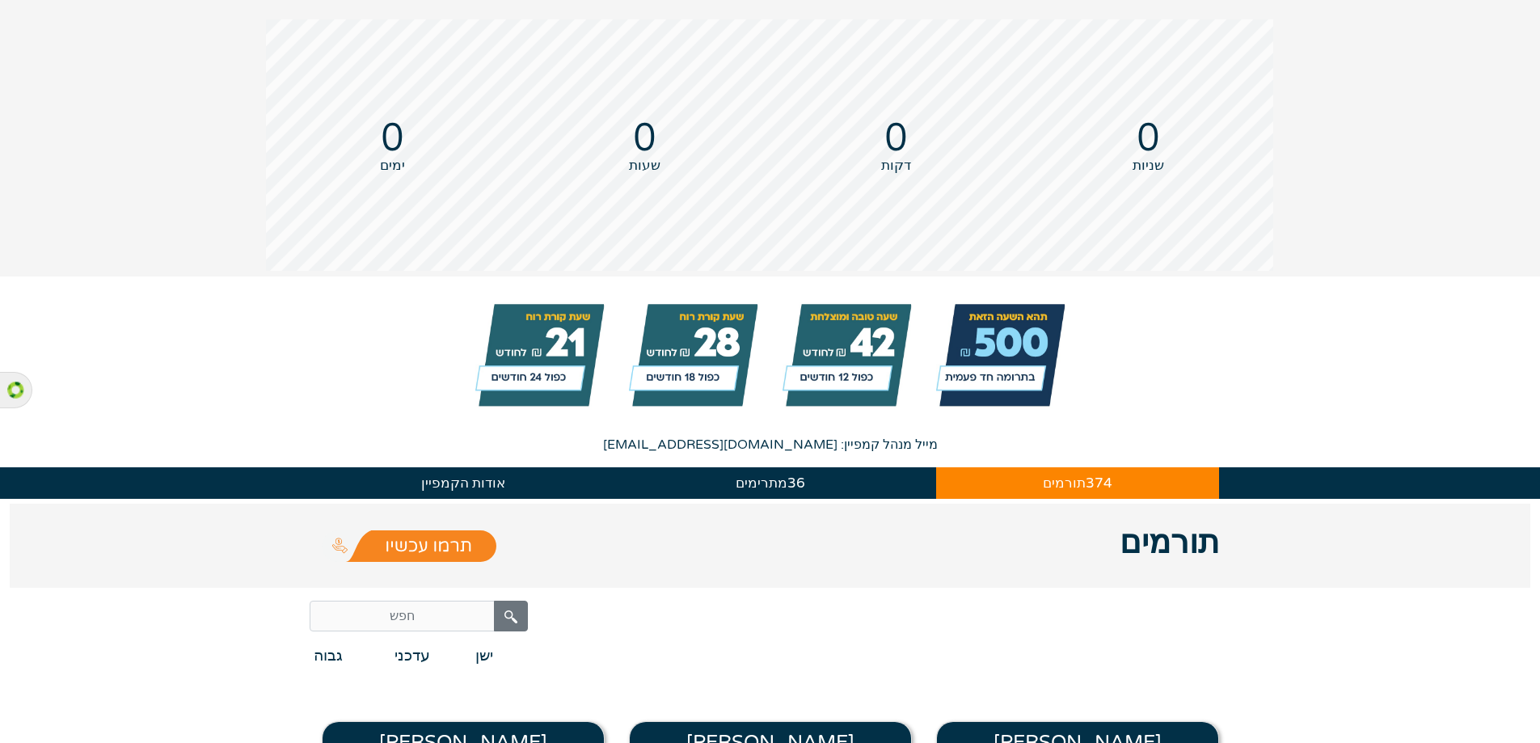
scroll to position [485, 0]
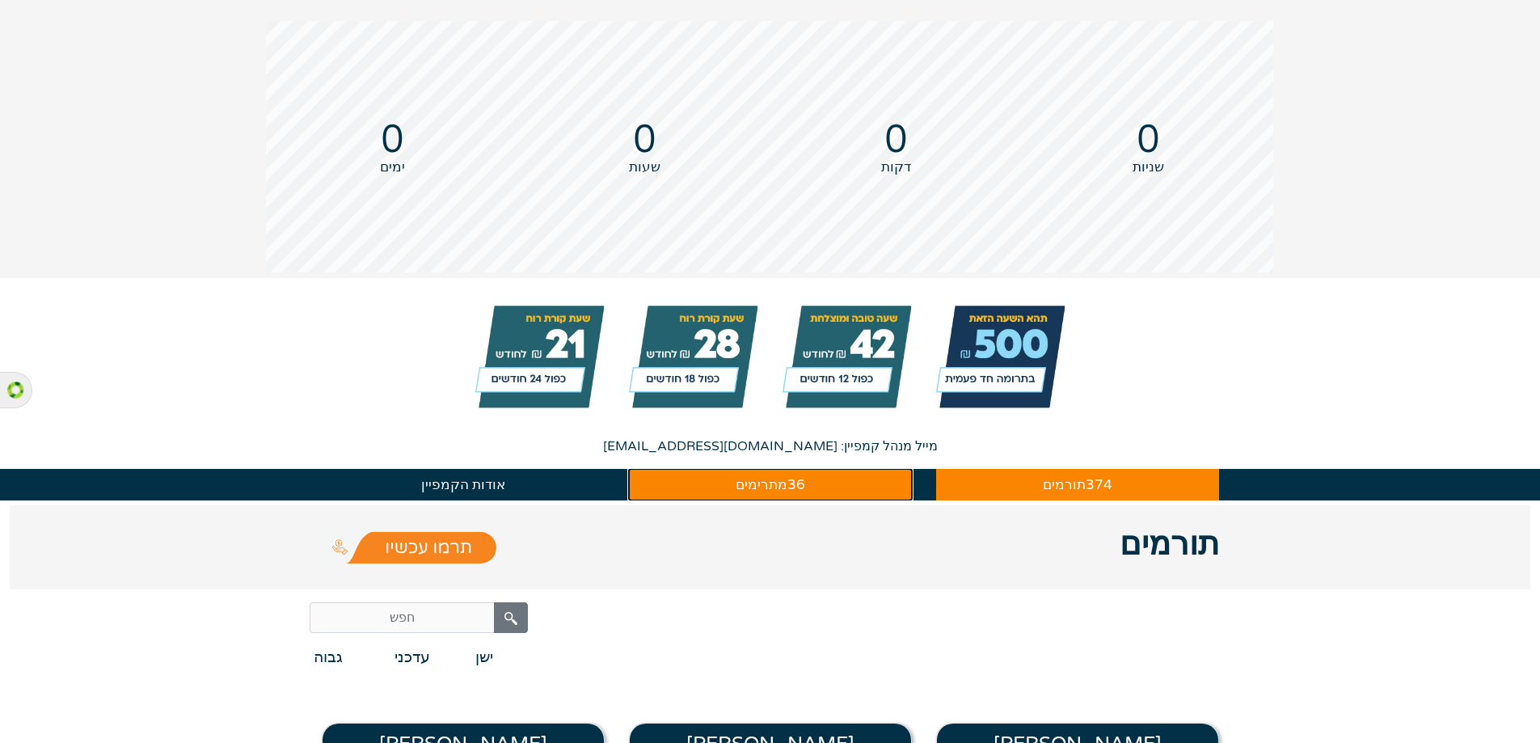
click at [709, 501] on button "36 מתרימים" at bounding box center [770, 485] width 283 height 32
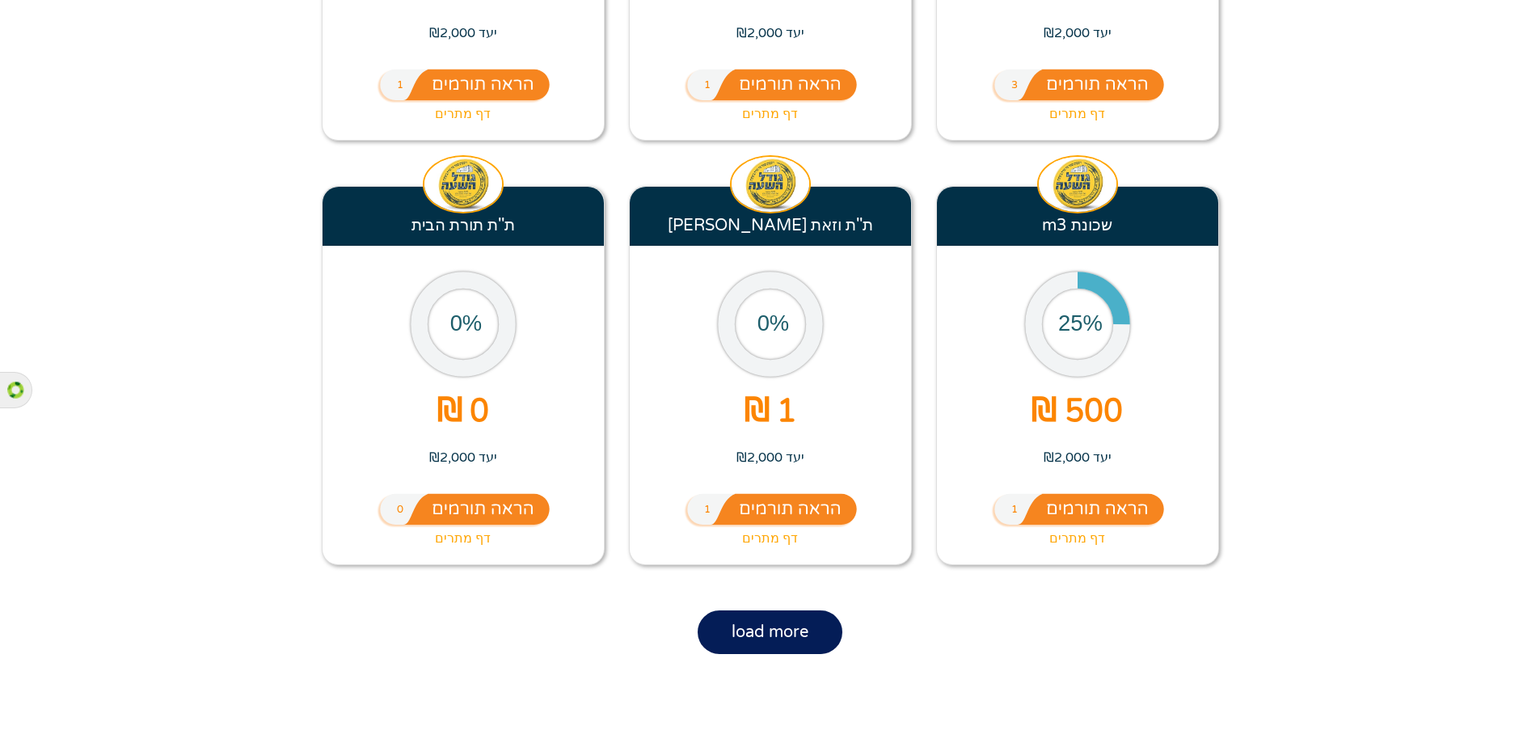
scroll to position [4932, 0]
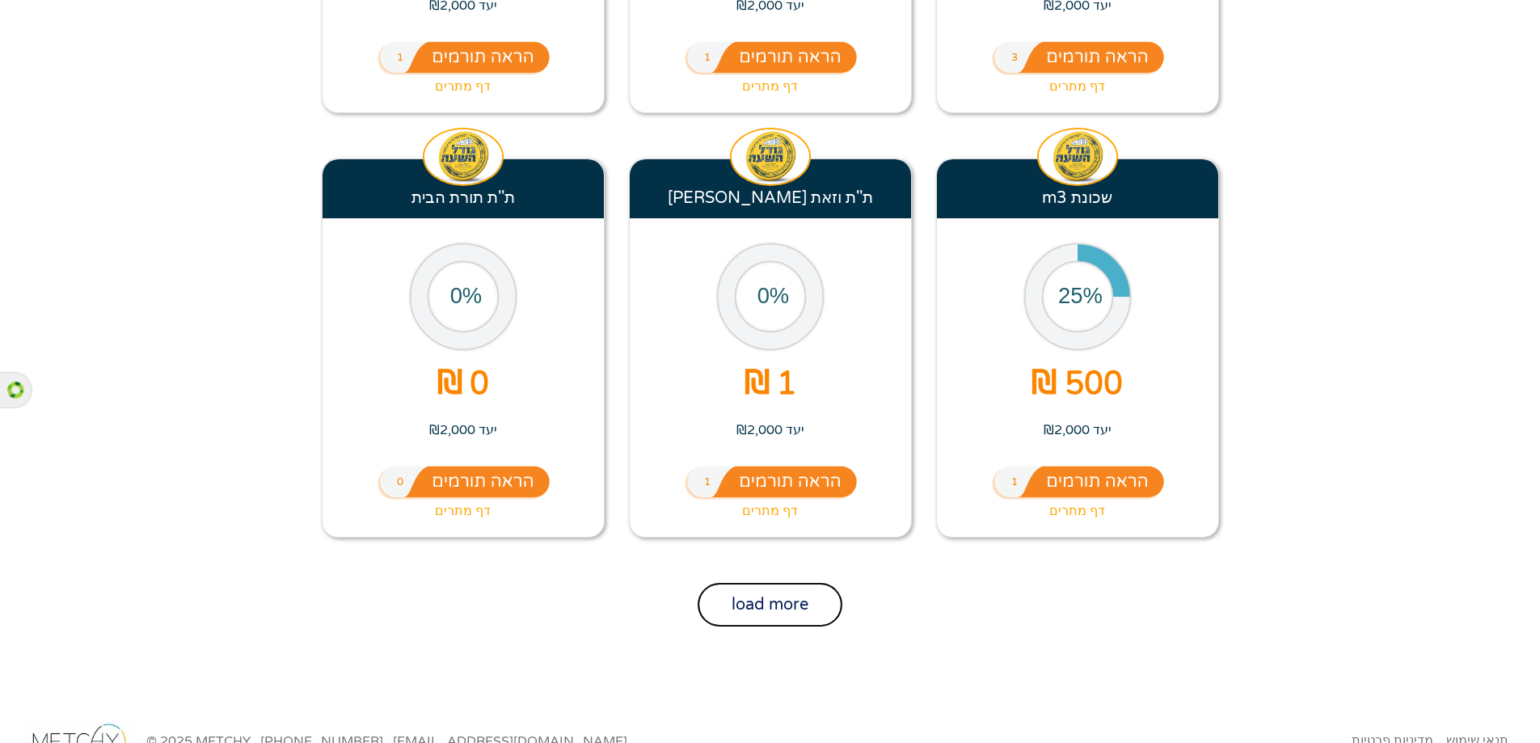
click at [777, 583] on button "load more" at bounding box center [770, 605] width 145 height 44
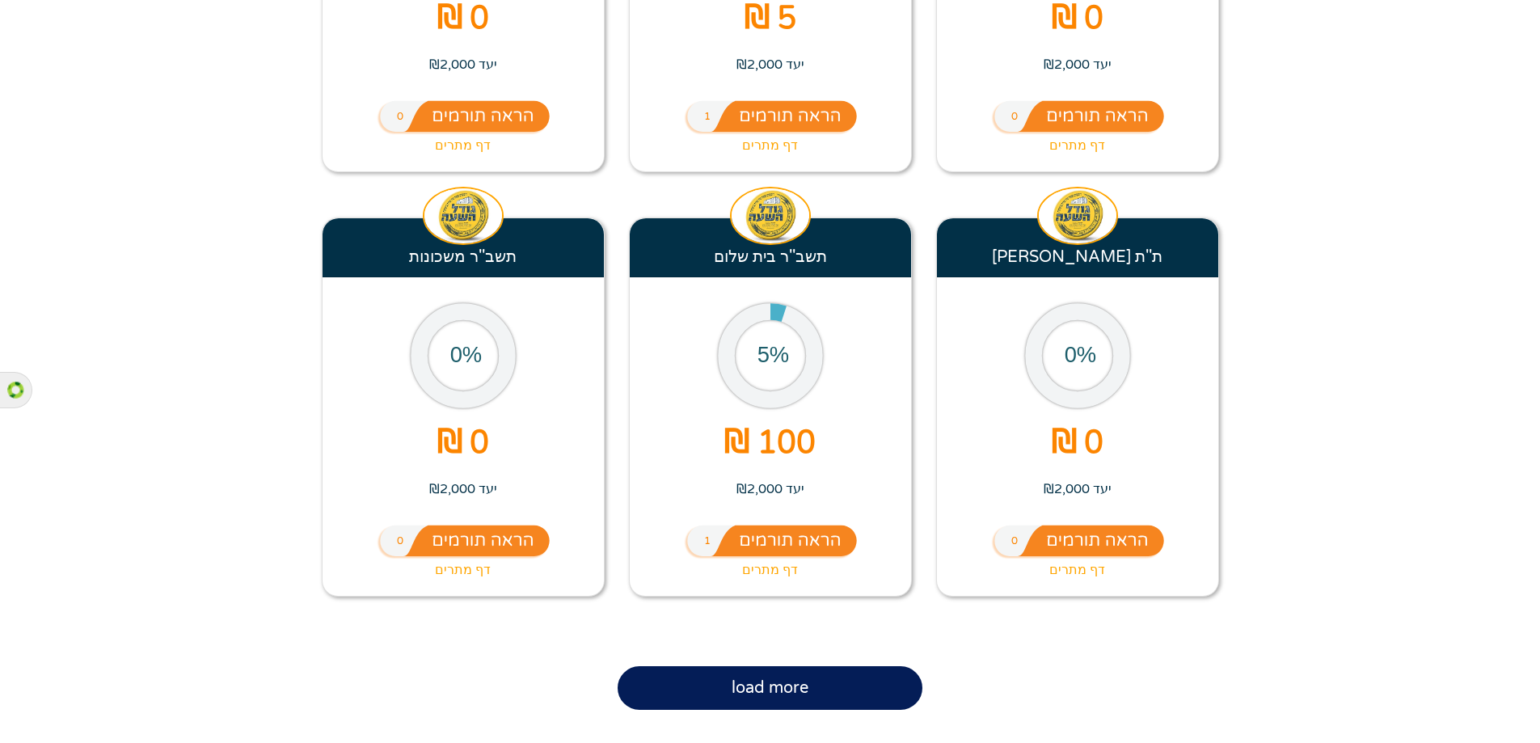
scroll to position [5741, 0]
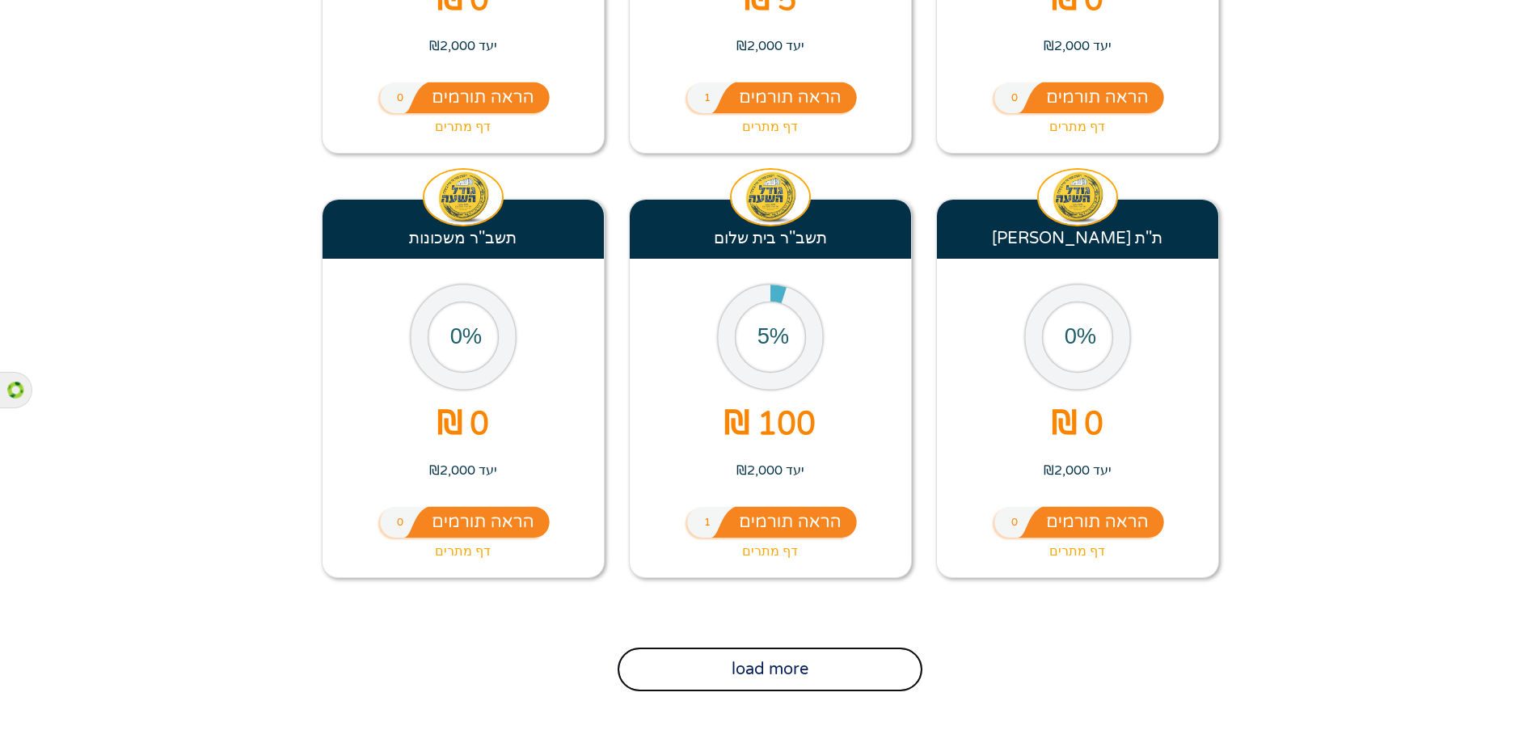
click at [690, 648] on button "load more" at bounding box center [770, 670] width 304 height 44
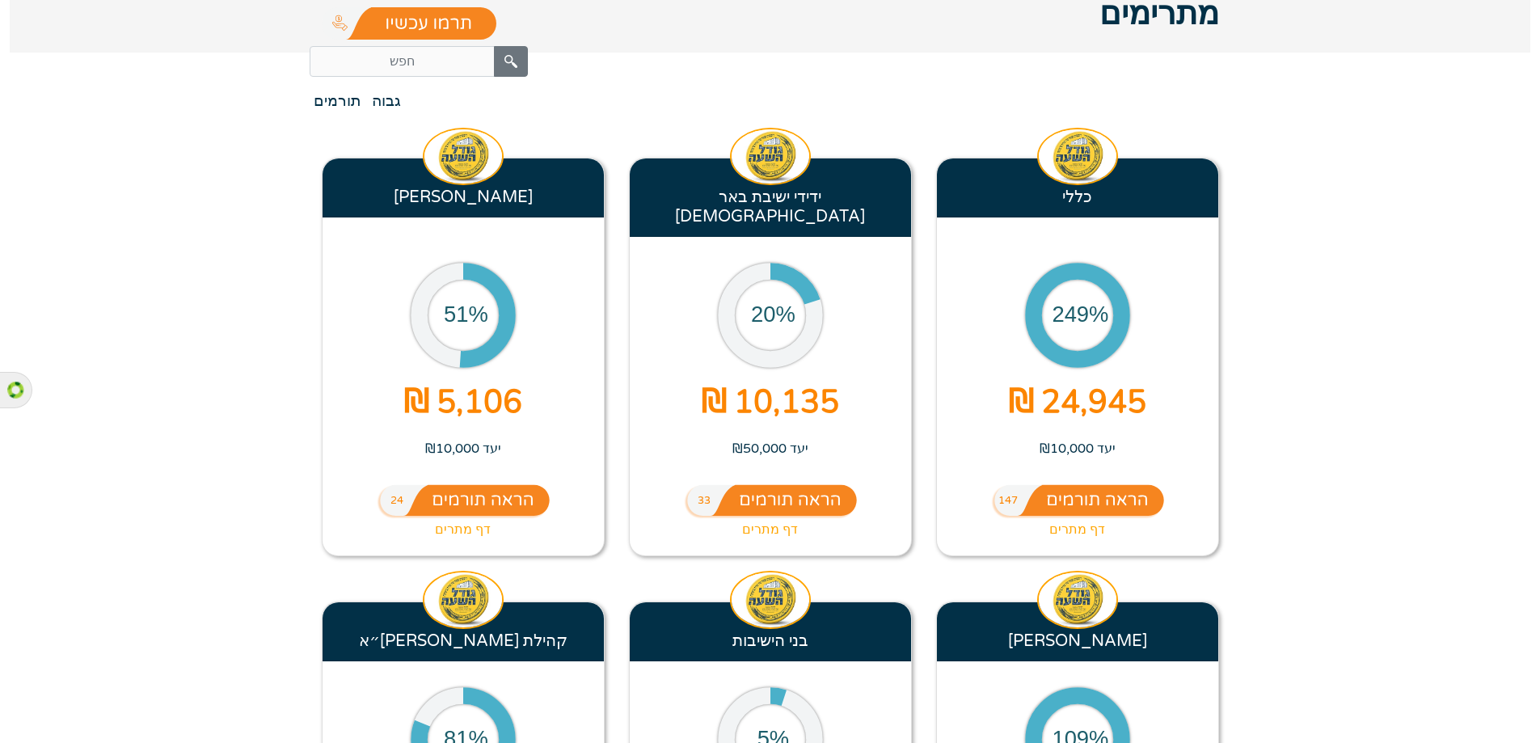
scroll to position [1051, 0]
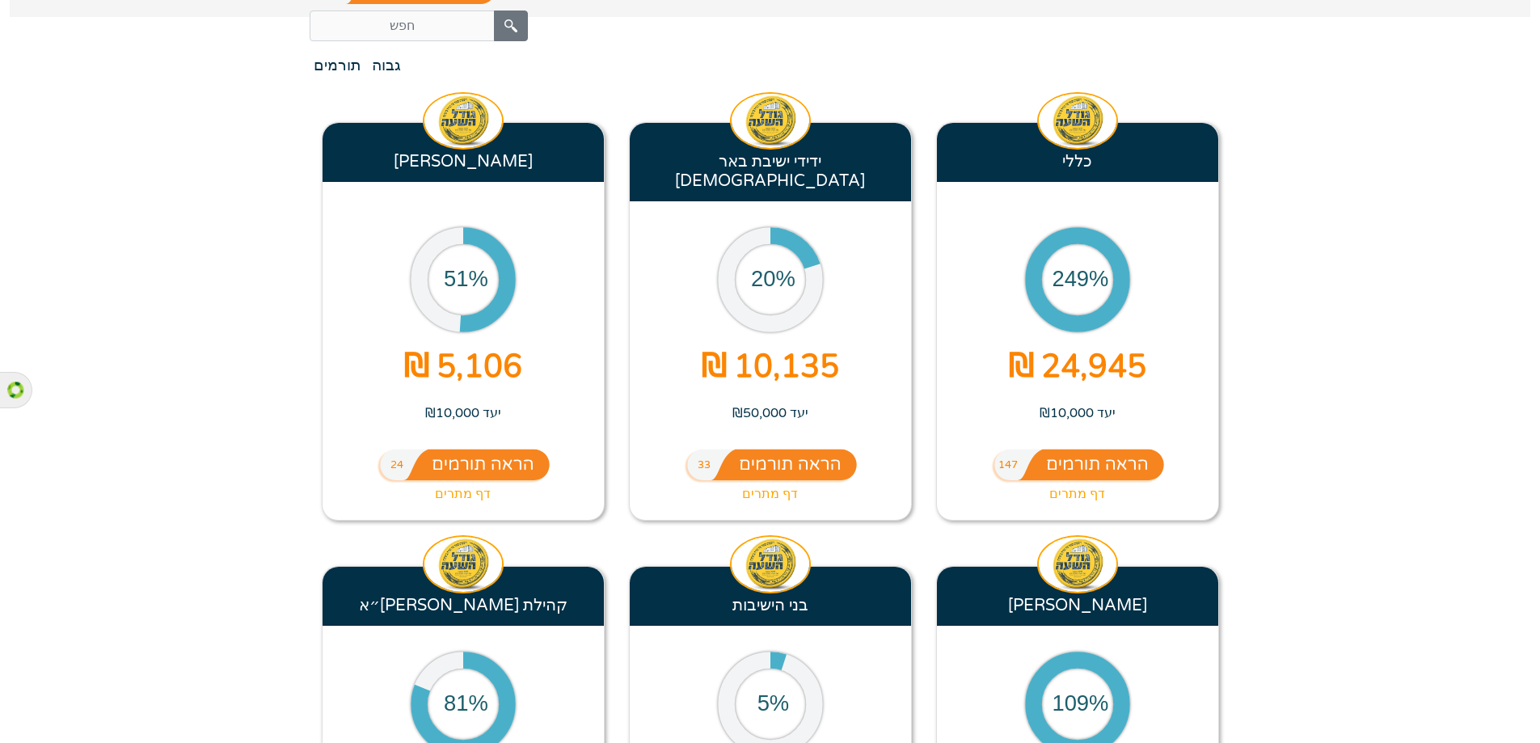
click at [1138, 484] on img at bounding box center [1077, 467] width 175 height 36
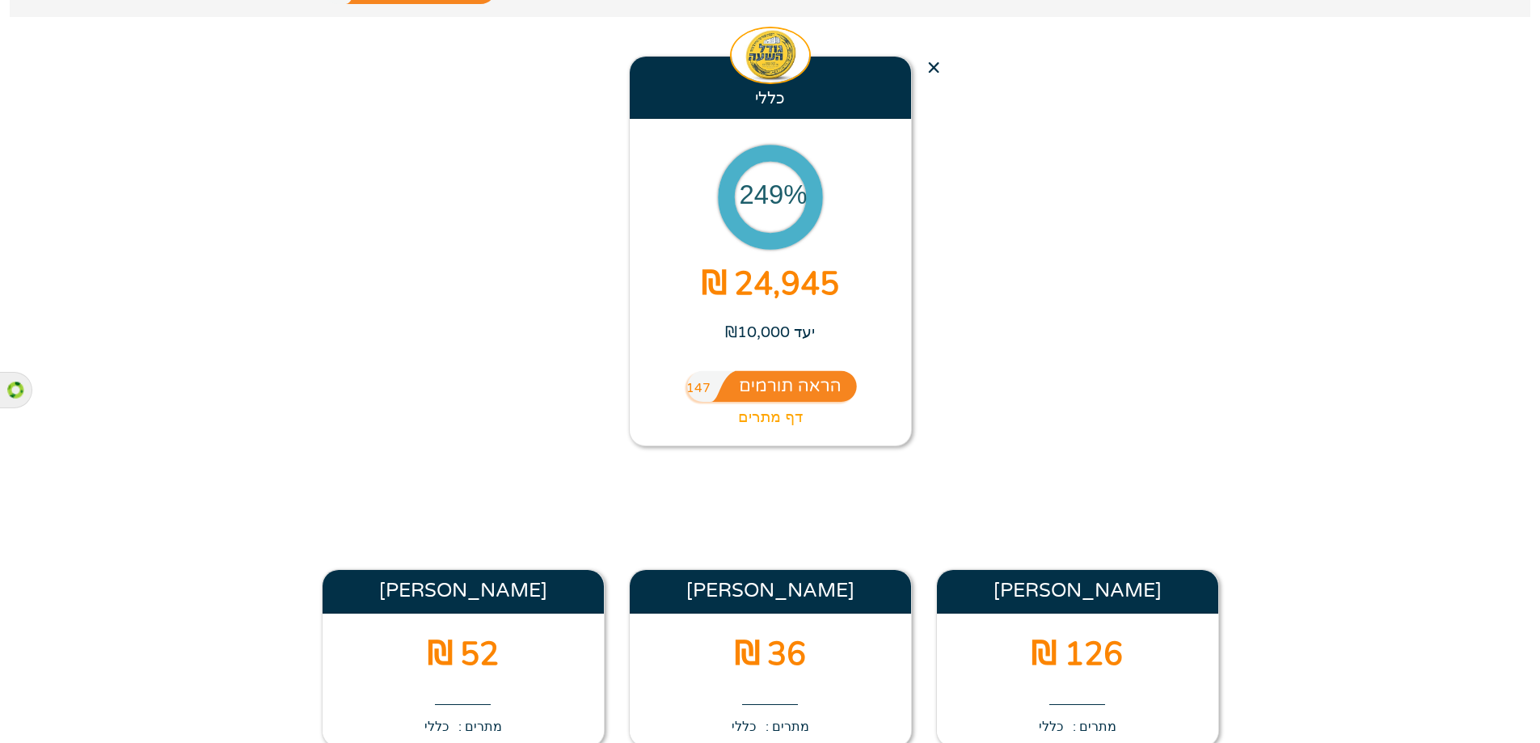
click at [824, 406] on img at bounding box center [770, 388] width 175 height 36
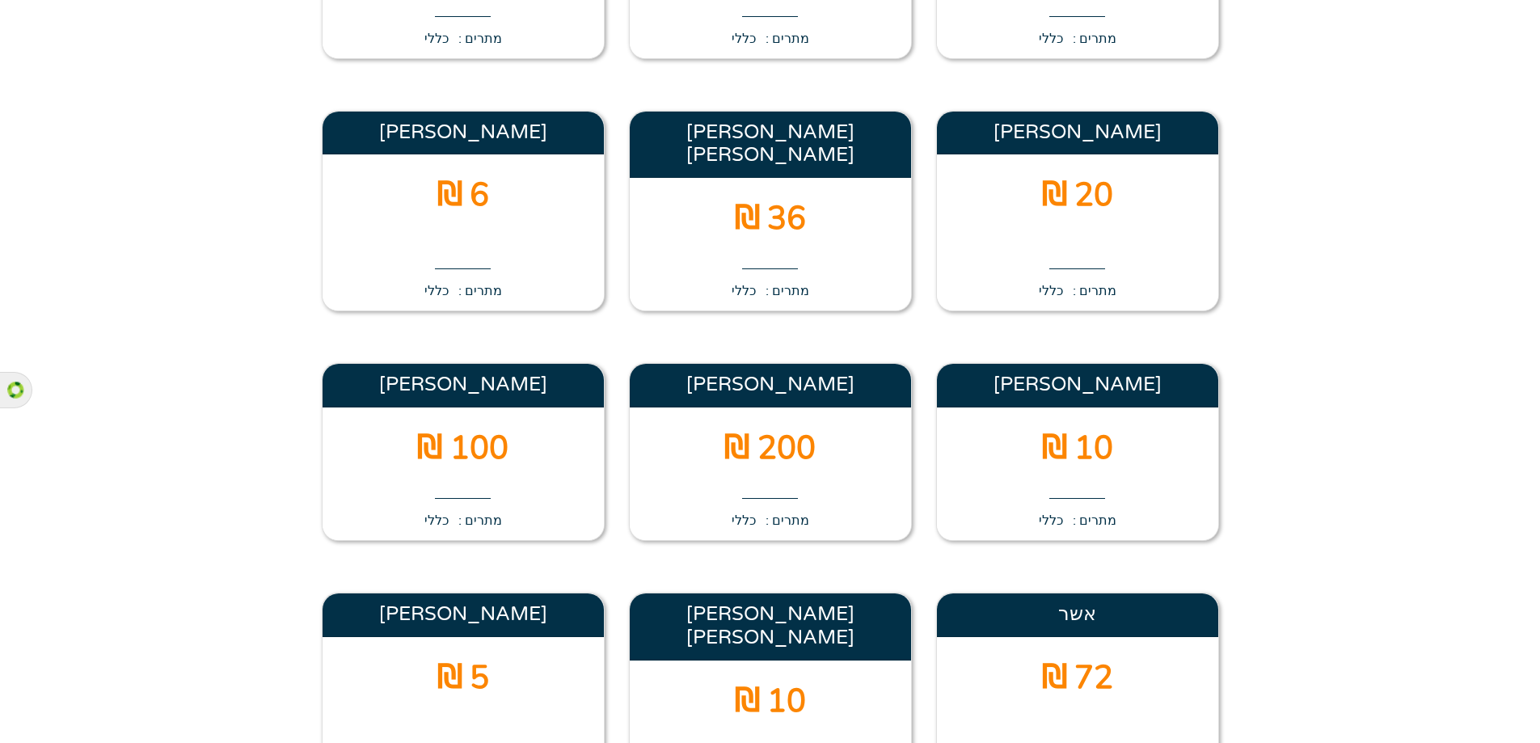
scroll to position [3315, 0]
